Goal: Find specific page/section: Find specific page/section

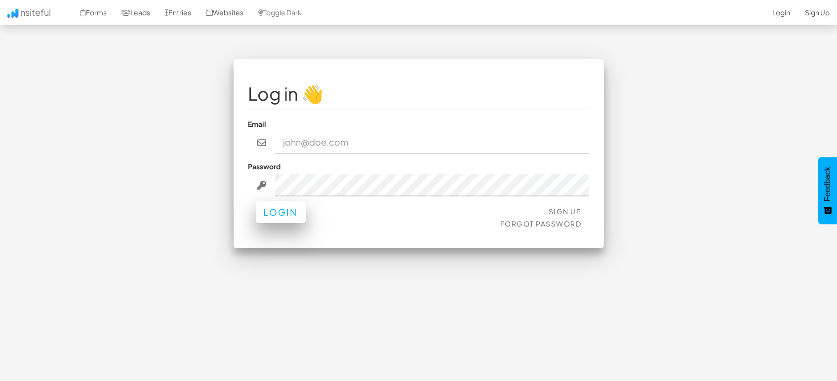
type input "[EMAIL_ADDRESS][DOMAIN_NAME]"
click at [278, 210] on button "Login" at bounding box center [281, 212] width 50 height 22
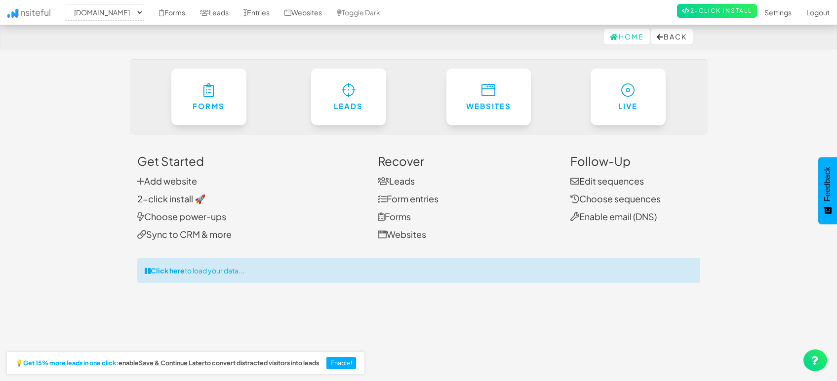
select select "1505"
click at [262, 15] on link "Entries" at bounding box center [256, 12] width 41 height 25
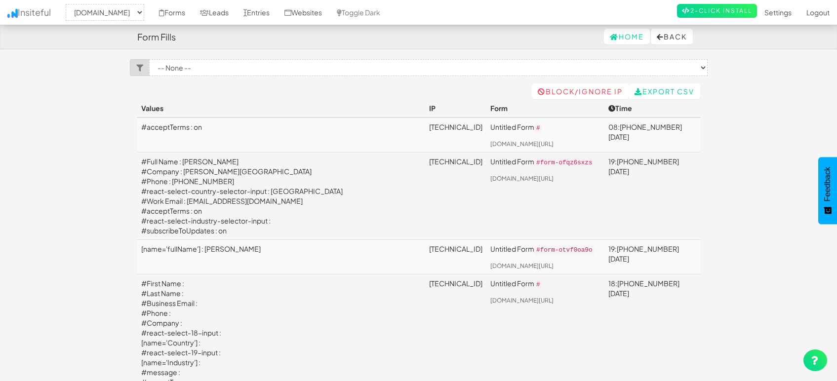
select select "1505"
click at [220, 11] on link "Leads" at bounding box center [214, 12] width 43 height 25
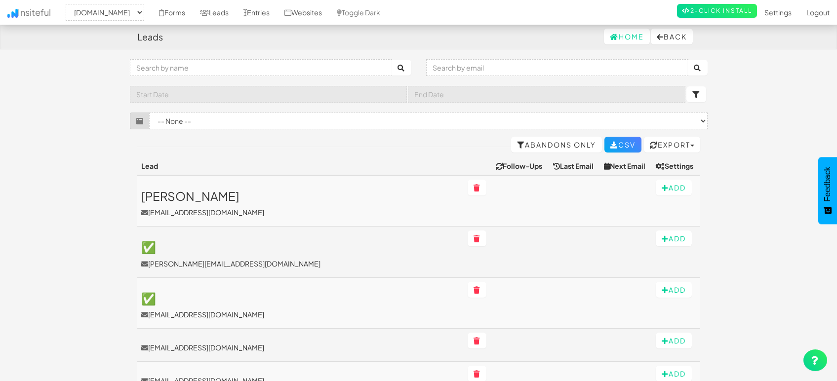
select select "1505"
